Goal: Transaction & Acquisition: Purchase product/service

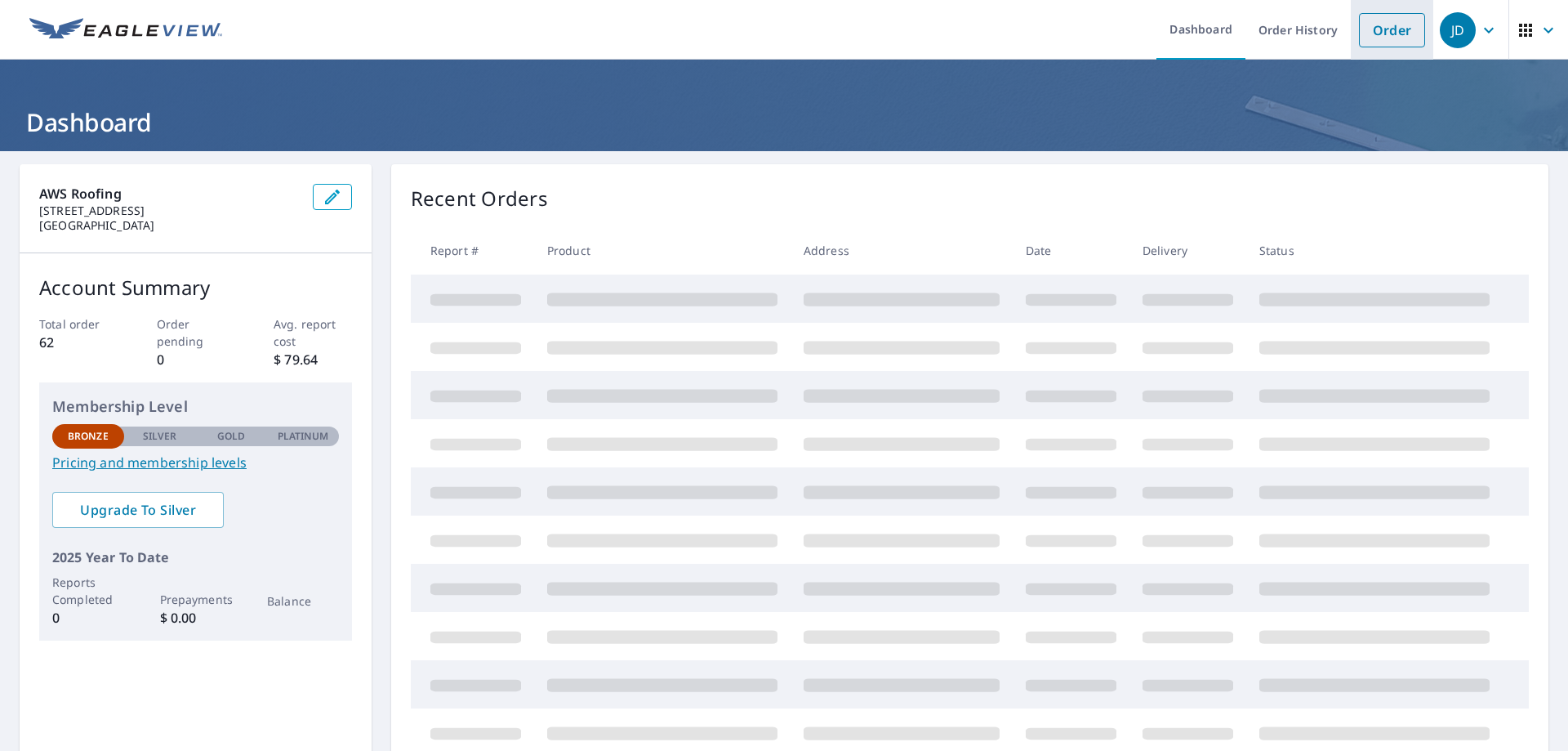
click at [1372, 40] on link "Order" at bounding box center [1391, 30] width 66 height 34
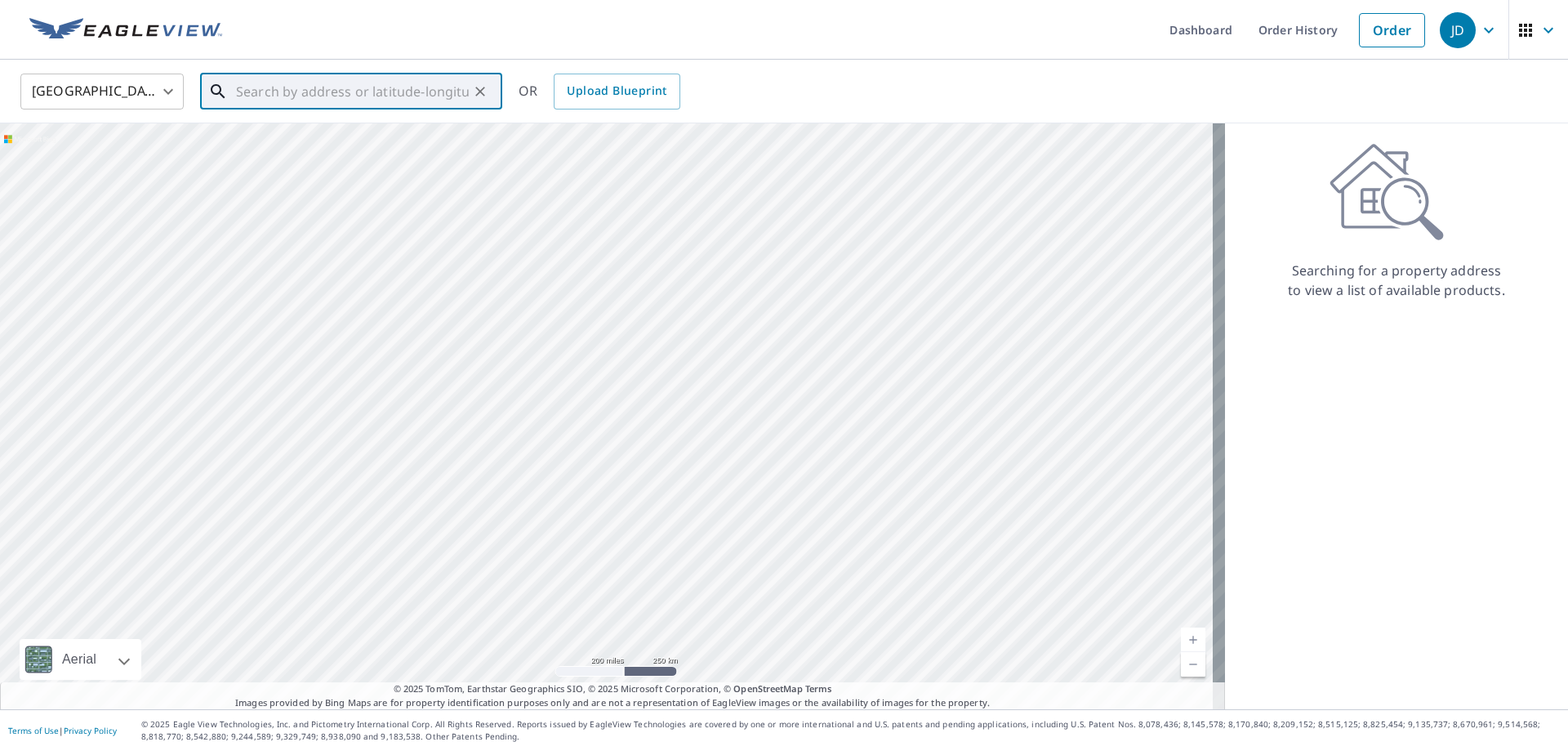
click at [395, 98] on input "text" at bounding box center [353, 91] width 233 height 45
click at [393, 149] on span "[STREET_ADDRESS]" at bounding box center [361, 139] width 257 height 20
type input "[STREET_ADDRESS][PERSON_NAME]"
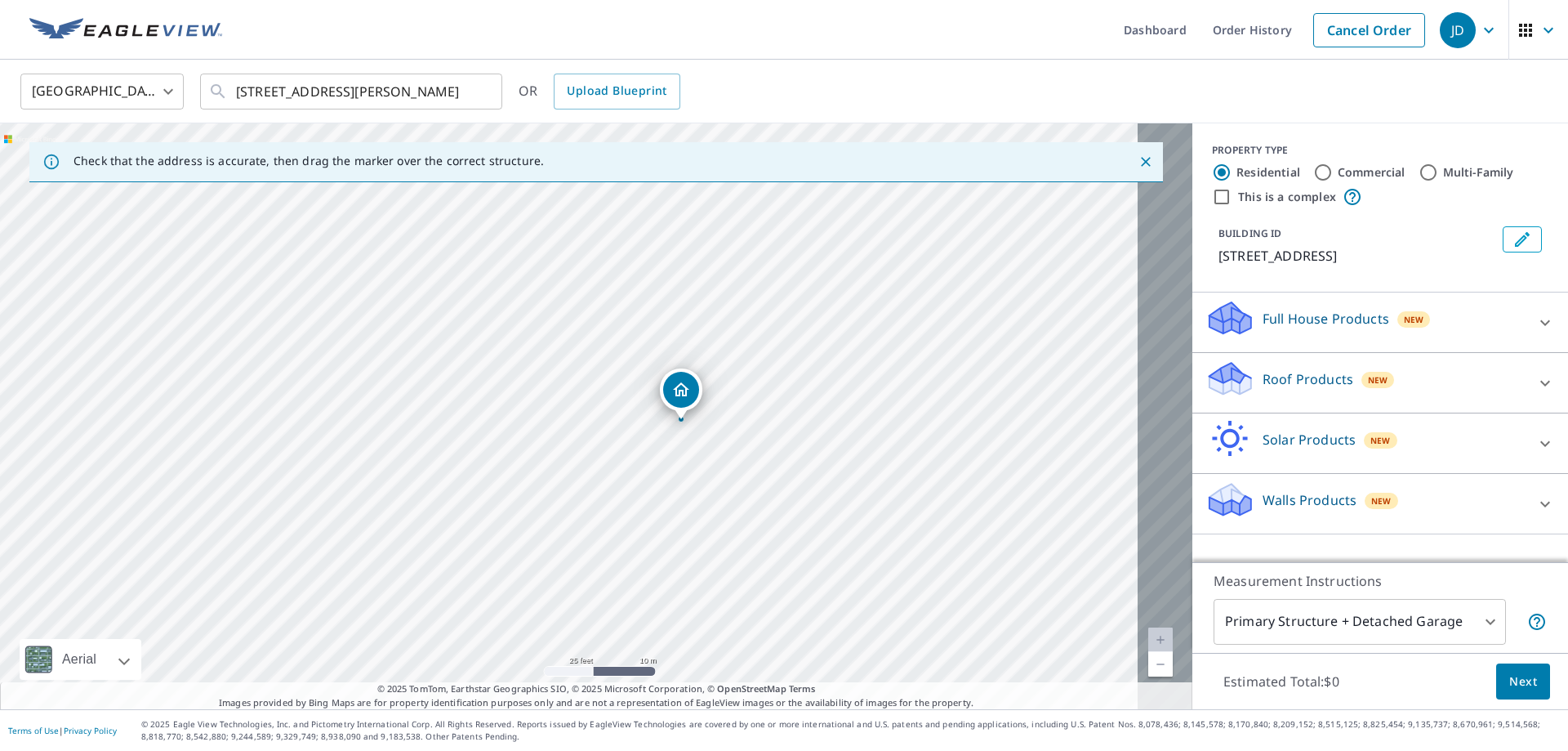
drag, startPoint x: 698, startPoint y: 420, endPoint x: 784, endPoint y: 260, distance: 181.6
click at [784, 260] on div "[STREET_ADDRESS][PERSON_NAME]" at bounding box center [596, 416] width 1192 height 586
click at [1262, 384] on p "Roof Products" at bounding box center [1308, 378] width 91 height 20
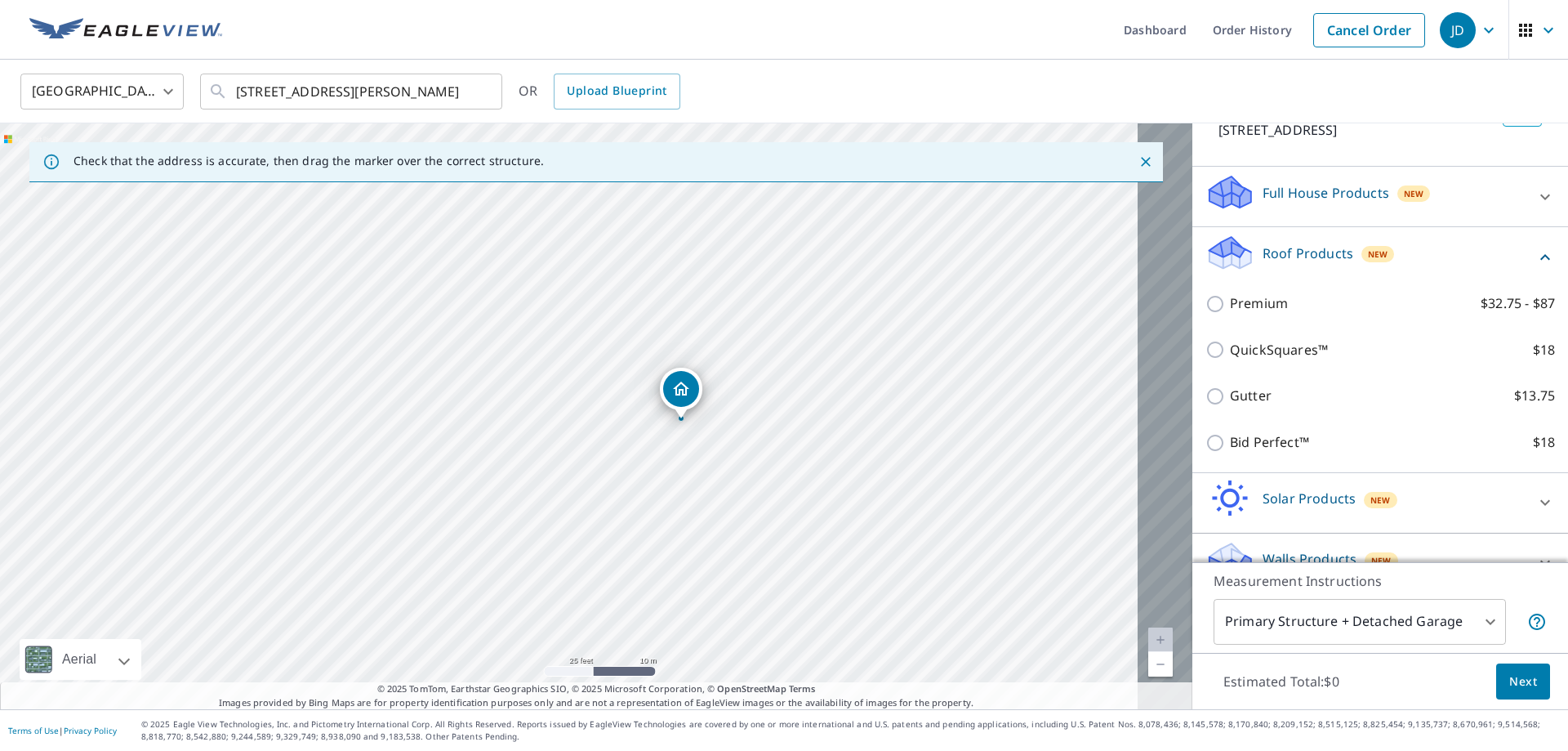
scroll to position [164, 0]
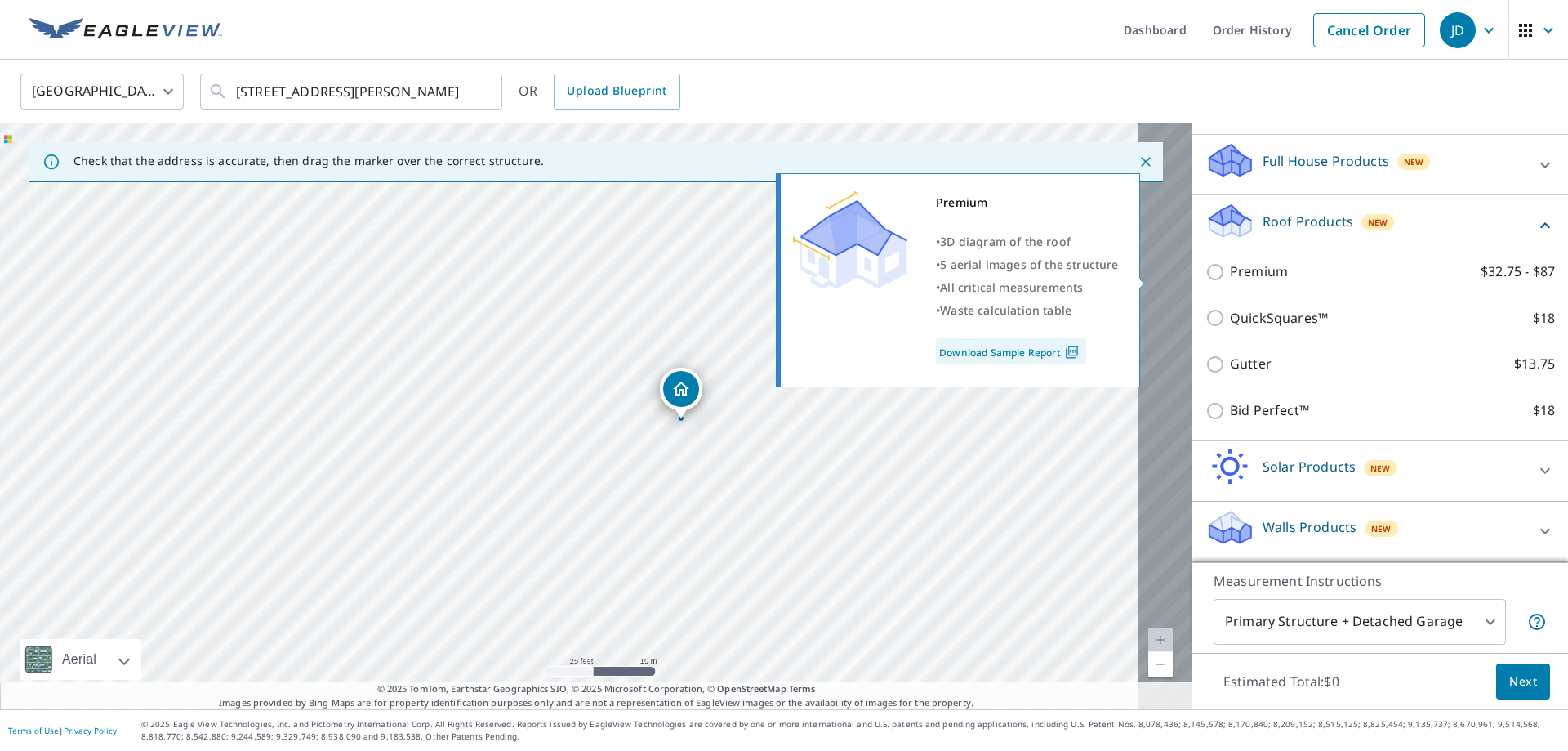
click at [1230, 278] on p "Premium" at bounding box center [1259, 271] width 58 height 21
click at [1205, 278] on input "Premium $32.75 - $87" at bounding box center [1217, 271] width 25 height 20
checkbox input "true"
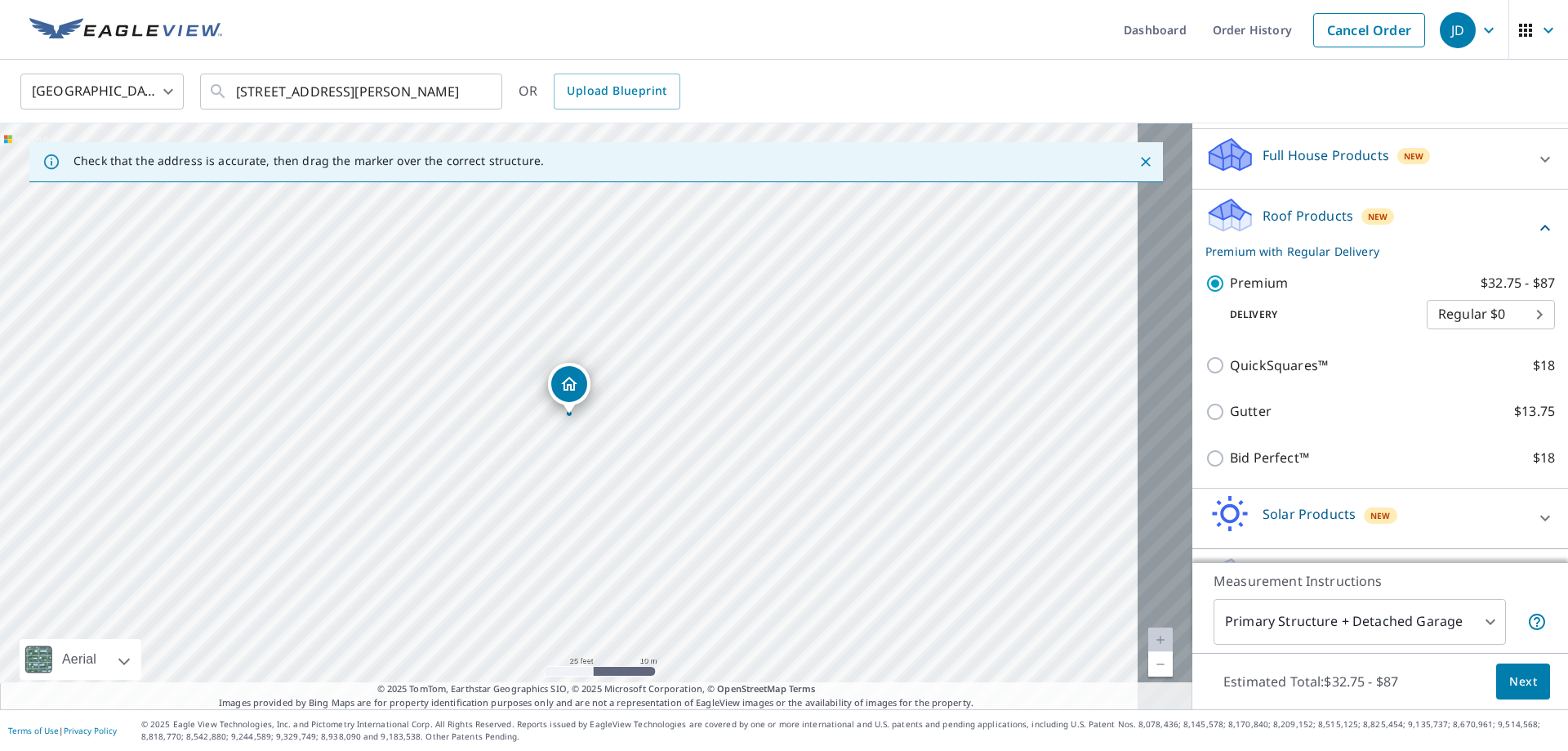
scroll to position [254, 0]
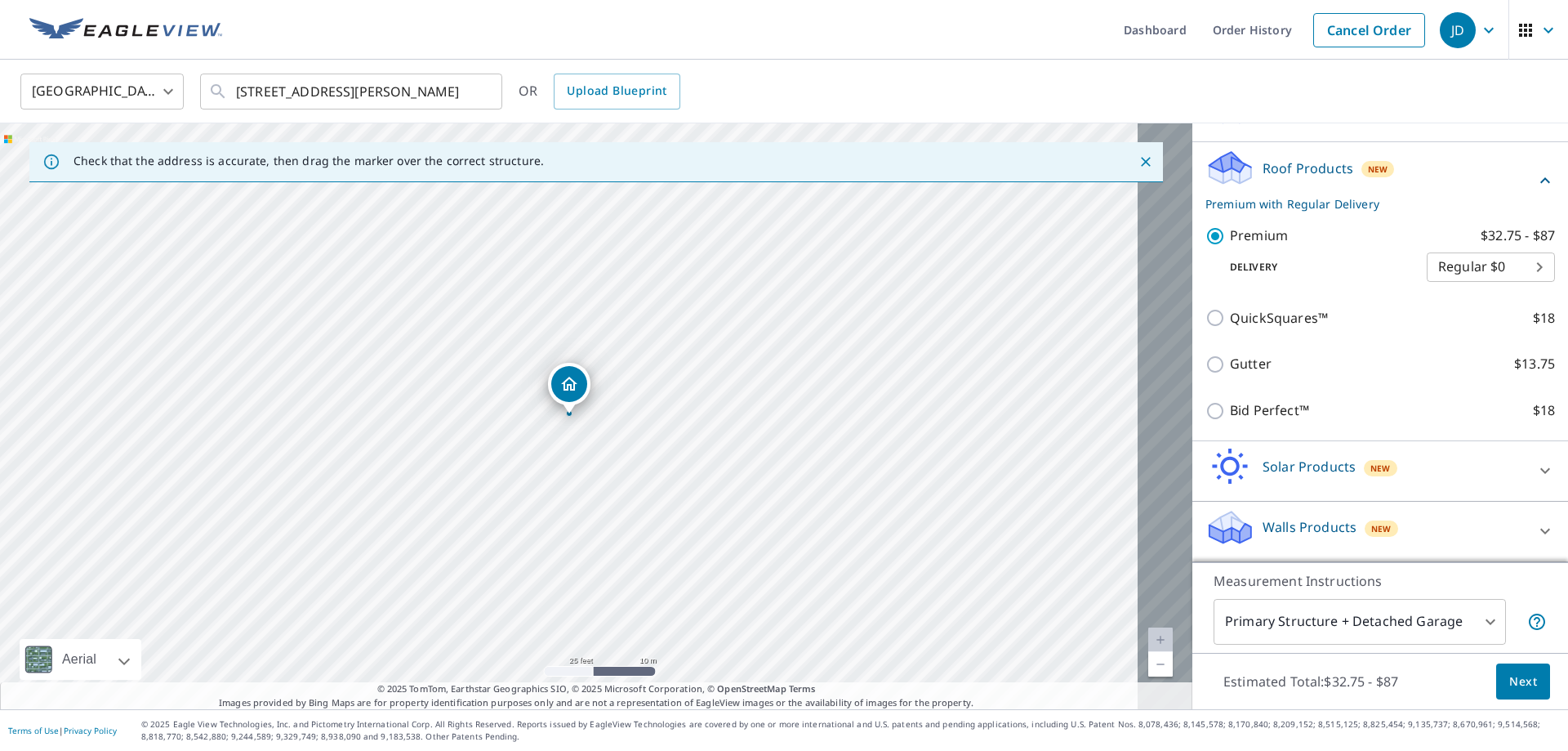
click at [1509, 674] on span "Next" at bounding box center [1523, 682] width 27 height 21
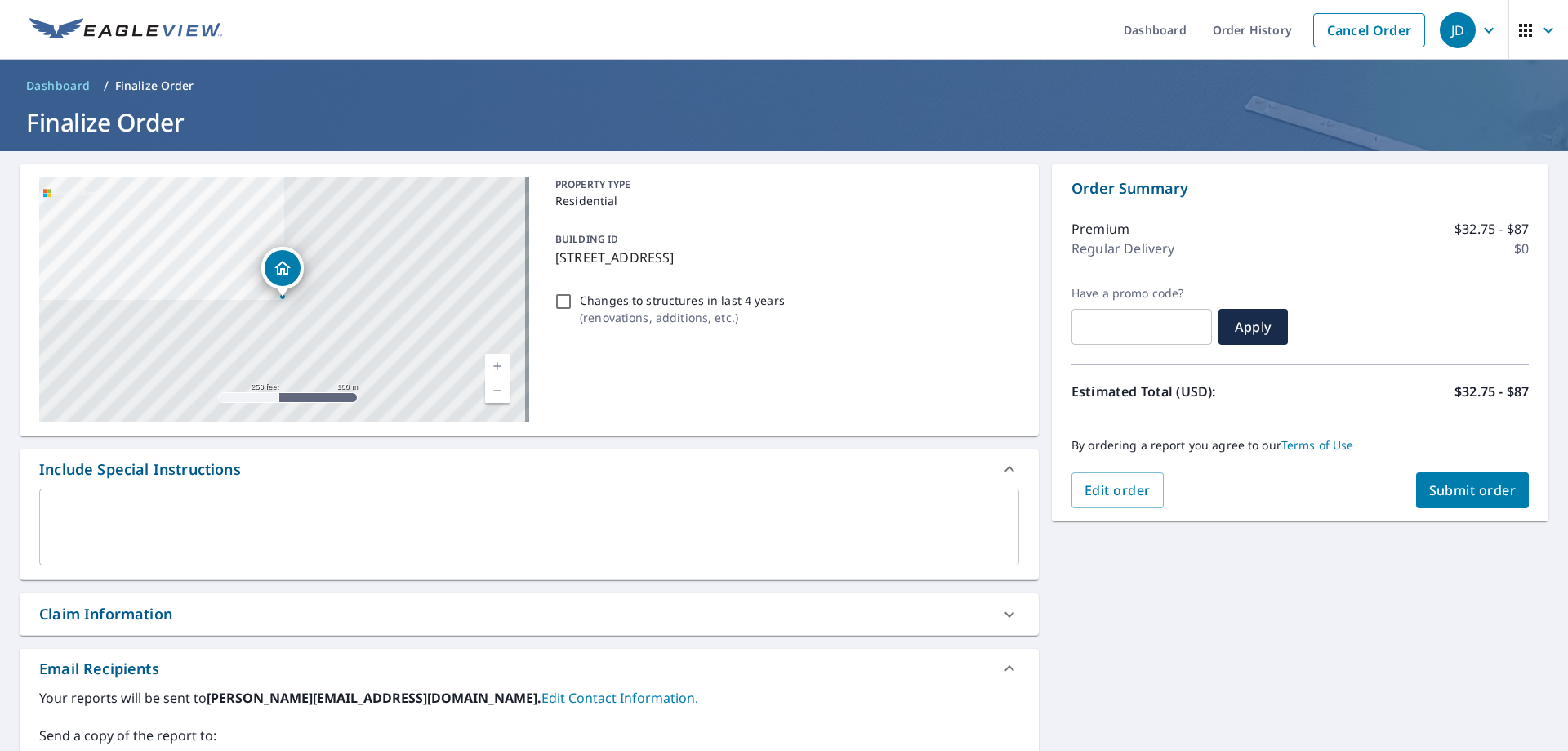
click at [1126, 323] on input "text" at bounding box center [1142, 326] width 140 height 45
type input "AEV1-FV7WB-L2AYJ"
click at [1219, 320] on button "Apply" at bounding box center [1252, 327] width 69 height 36
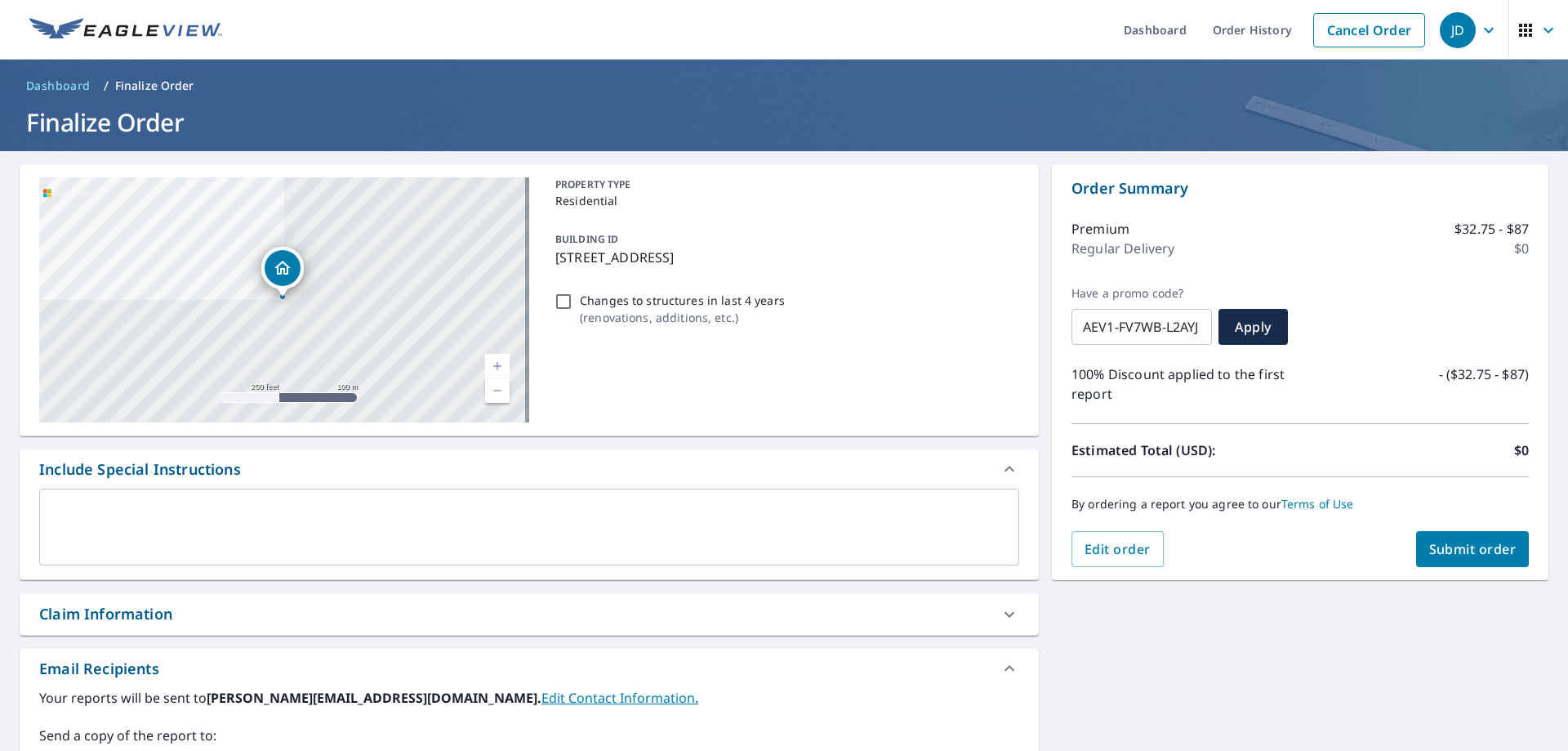
click at [554, 311] on input "Changes to structures in last 4 years ( renovations, additions, etc. )" at bounding box center [563, 301] width 20 height 20
checkbox input "true"
click at [1464, 554] on span "Submit order" at bounding box center [1472, 549] width 87 height 18
